Goal: Task Accomplishment & Management: Use online tool/utility

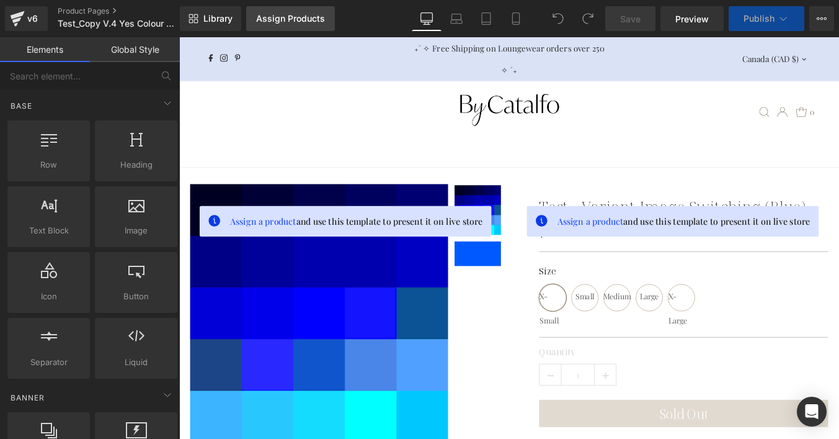
click at [287, 14] on div "Assign Products" at bounding box center [290, 19] width 69 height 10
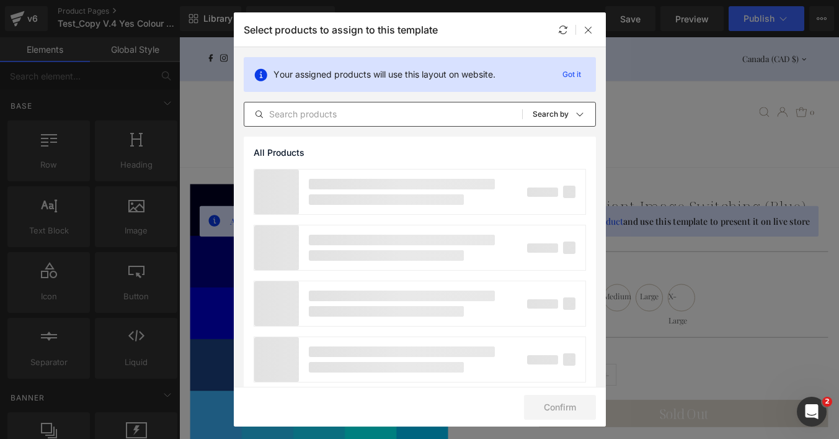
click at [314, 115] on input "text" at bounding box center [383, 114] width 278 height 15
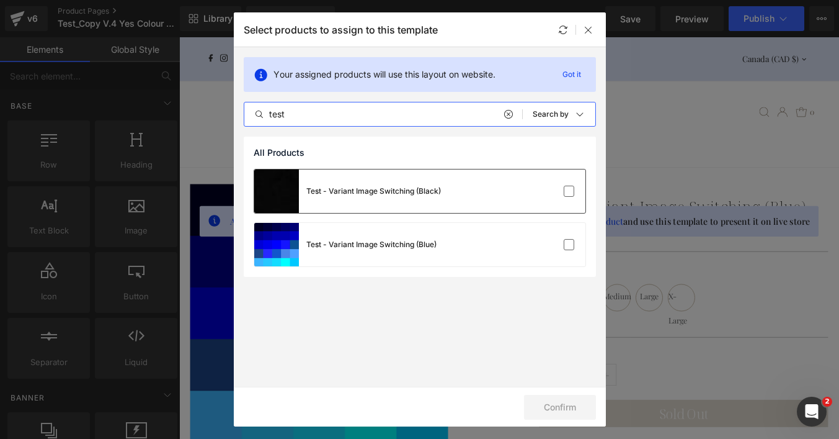
type input "test"
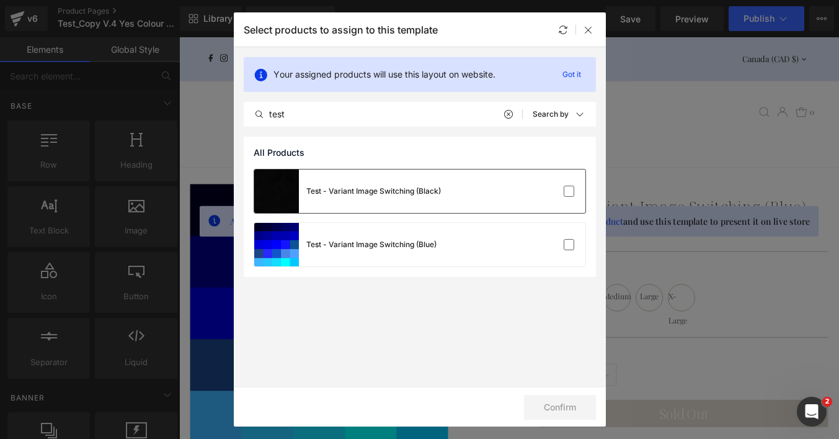
click at [414, 194] on div "Test - Variant Image Switching (Black)" at bounding box center [373, 190] width 135 height 11
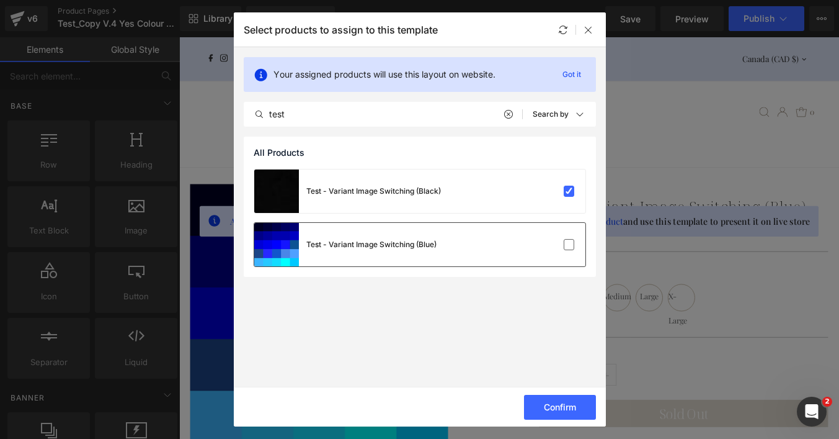
click at [426, 243] on div "Test - Variant Image Switching (Blue)" at bounding box center [371, 244] width 130 height 11
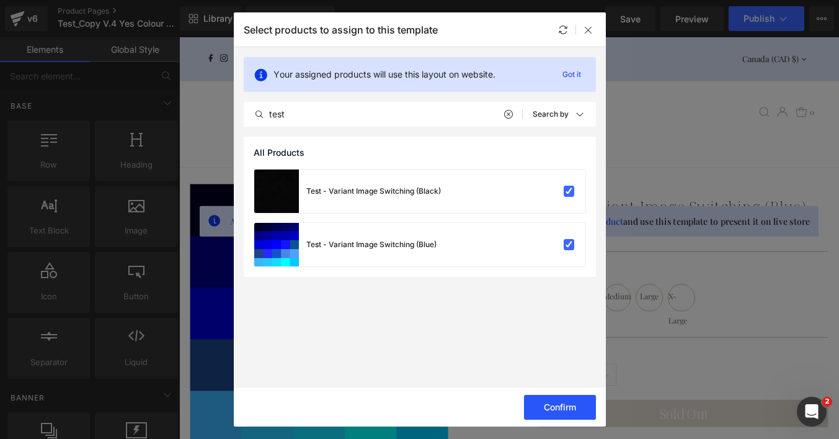
click at [555, 409] on button "Confirm" at bounding box center [560, 407] width 72 height 25
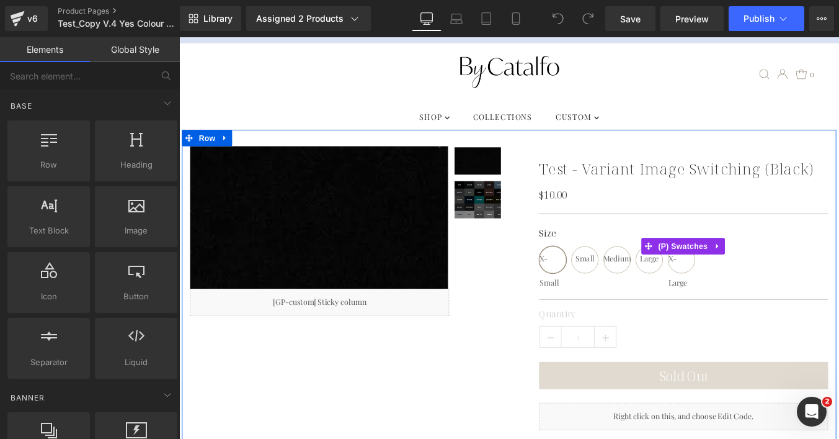
scroll to position [45, 0]
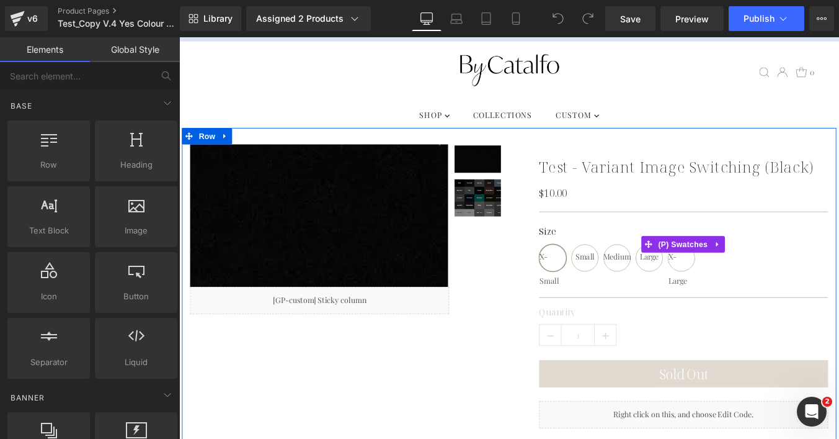
click at [641, 283] on span "Small" at bounding box center [641, 288] width 22 height 30
click at [679, 291] on span "Medium" at bounding box center [678, 288] width 32 height 30
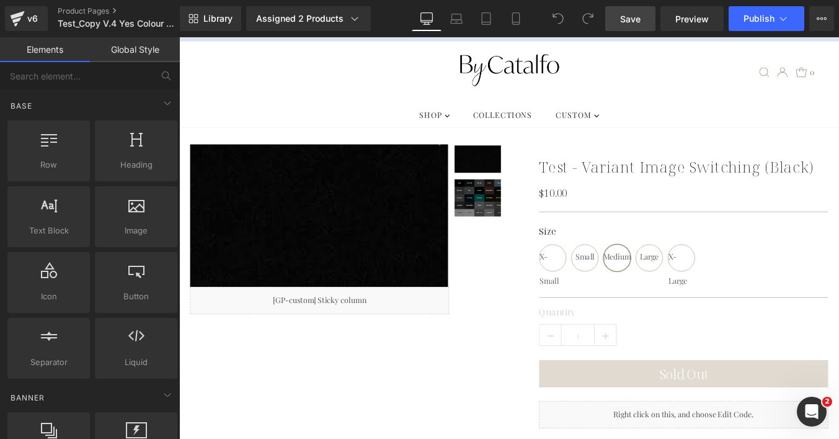
click at [627, 25] on link "Save" at bounding box center [630, 18] width 50 height 25
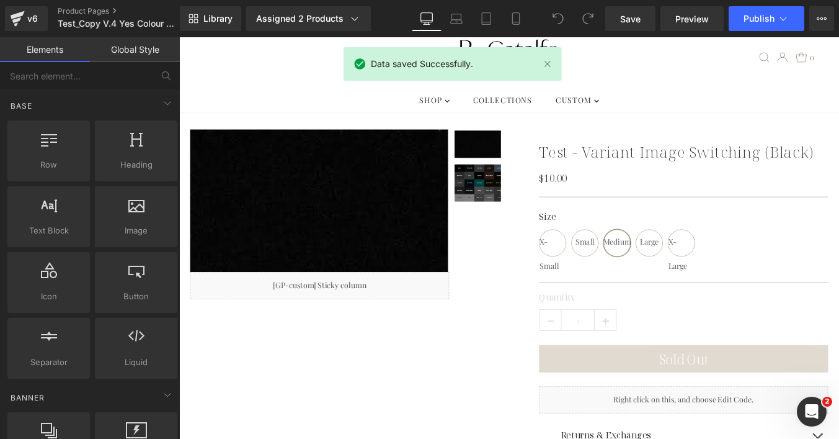
scroll to position [22, 0]
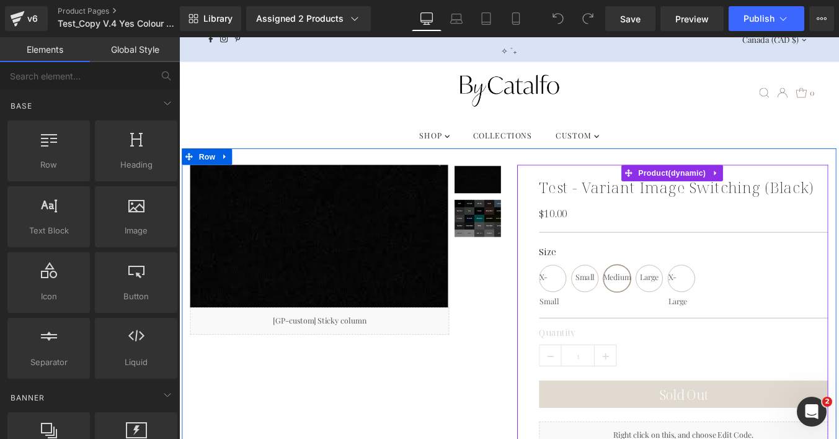
click at [625, 230] on div "Test - Variant Image Switching (Black) (P) Title $0 $10.00 (P) Price Separator …" at bounding box center [741, 364] width 354 height 365
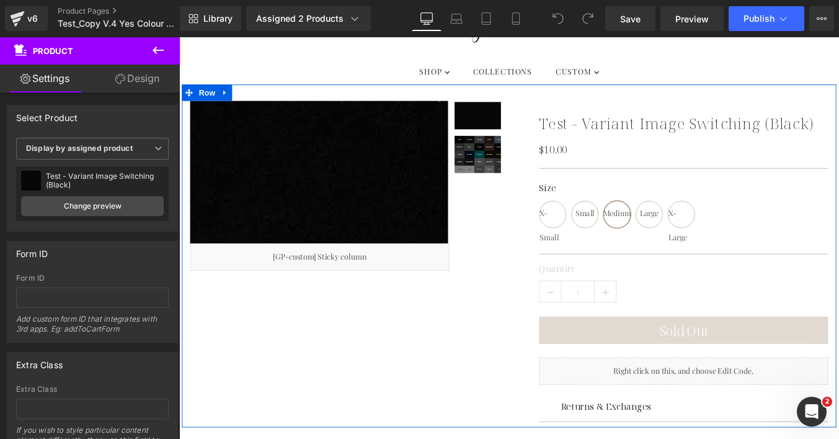
scroll to position [97, 0]
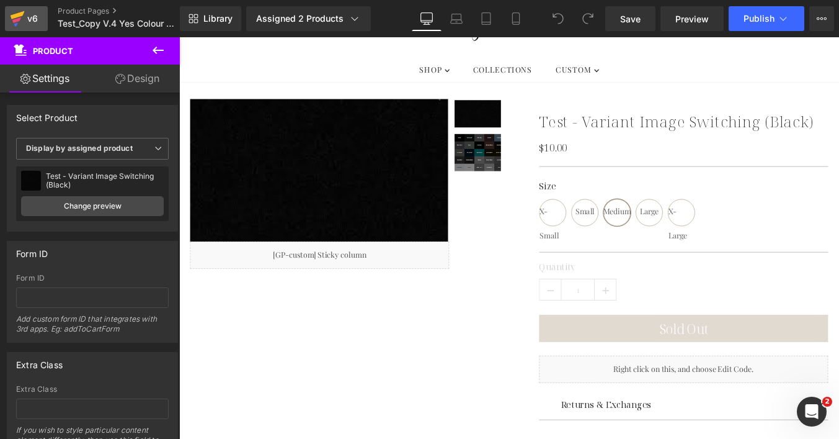
click at [27, 11] on div "v6" at bounding box center [33, 19] width 16 height 16
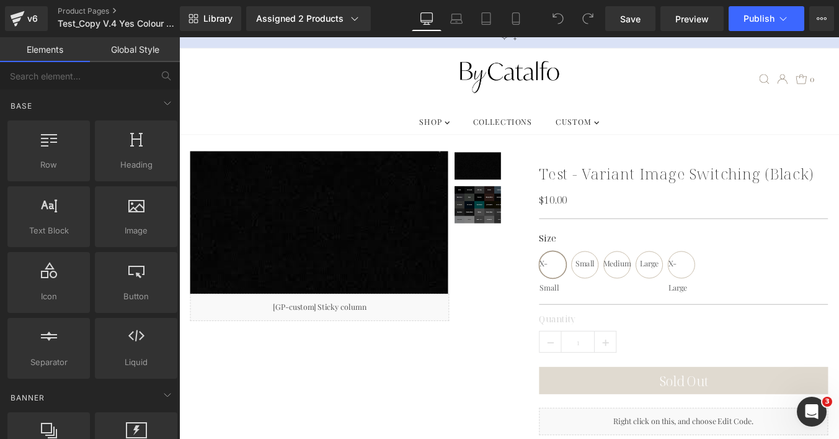
scroll to position [22, 0]
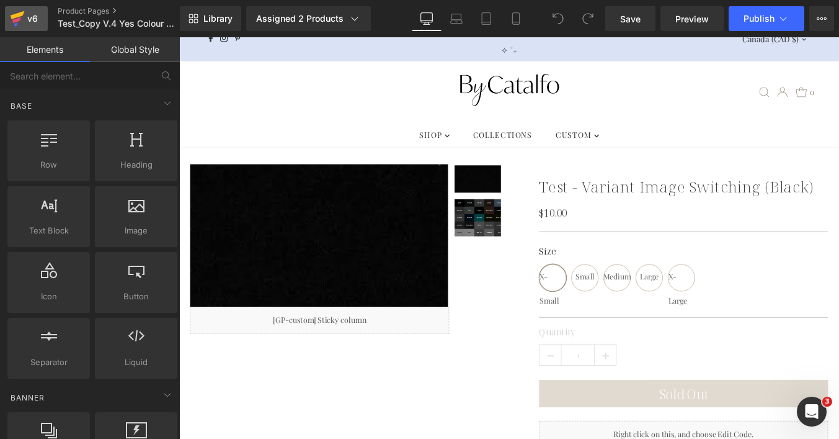
click at [19, 4] on icon at bounding box center [17, 18] width 15 height 31
